Goal: Navigation & Orientation: Find specific page/section

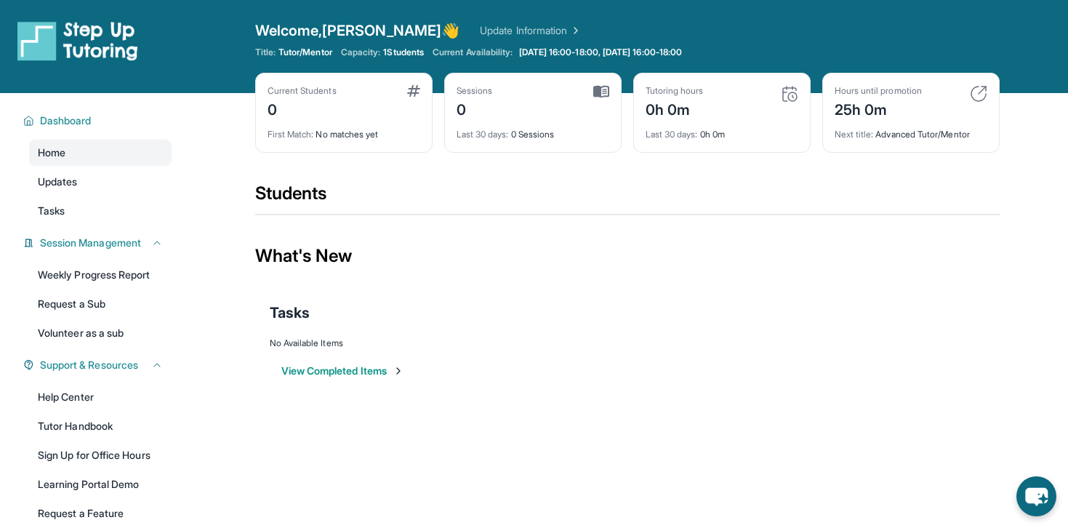
click at [332, 129] on div "First Match : No matches yet" at bounding box center [343, 130] width 153 height 20
click at [973, 101] on img at bounding box center [978, 93] width 17 height 17
click at [786, 147] on div "Tutoring hours 0h 0m Last 30 days : 0h 0m" at bounding box center [721, 113] width 177 height 80
click at [126, 270] on link "Weekly Progress Report" at bounding box center [100, 275] width 142 height 26
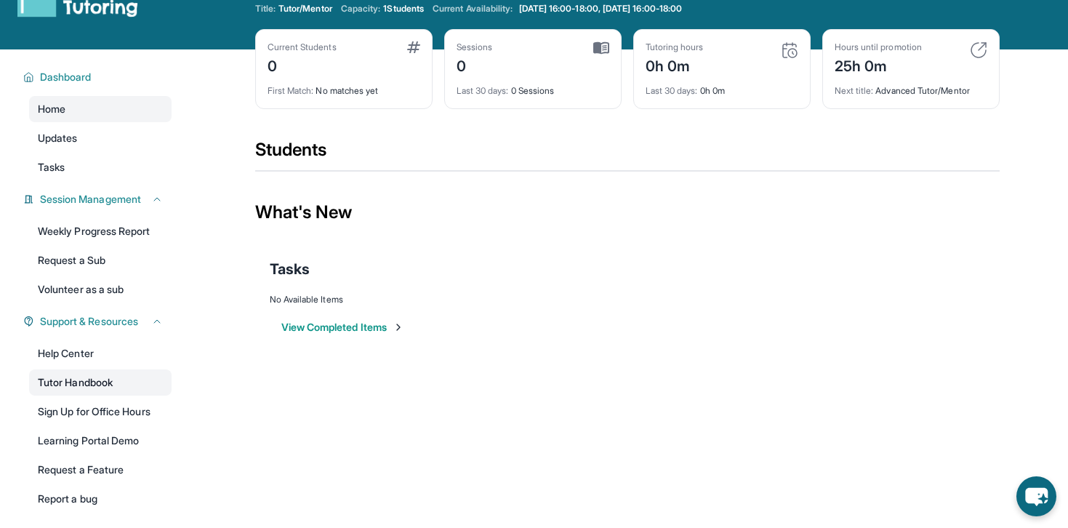
click at [101, 380] on link "Tutor Handbook" at bounding box center [100, 382] width 142 height 26
